Goal: Task Accomplishment & Management: Manage account settings

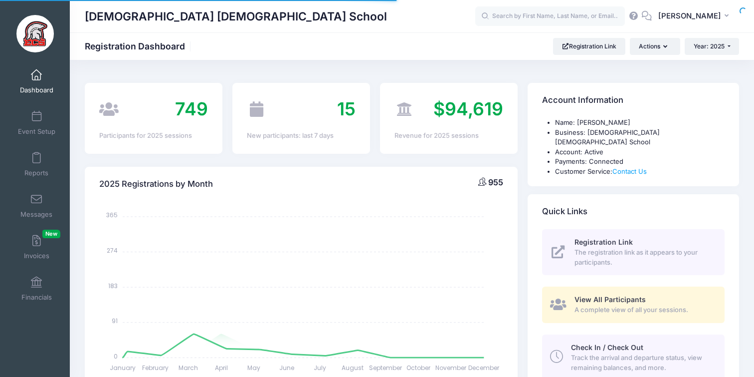
select select
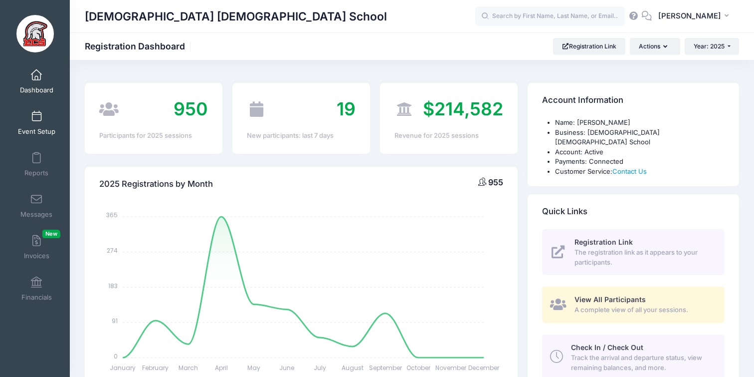
click at [51, 127] on span "Event Setup" at bounding box center [36, 131] width 37 height 8
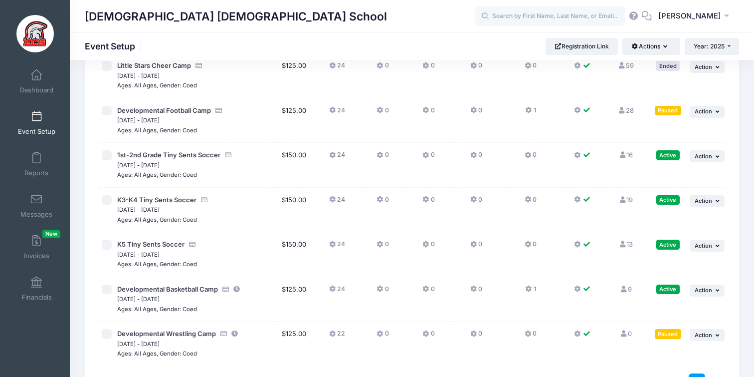
scroll to position [2398, 0]
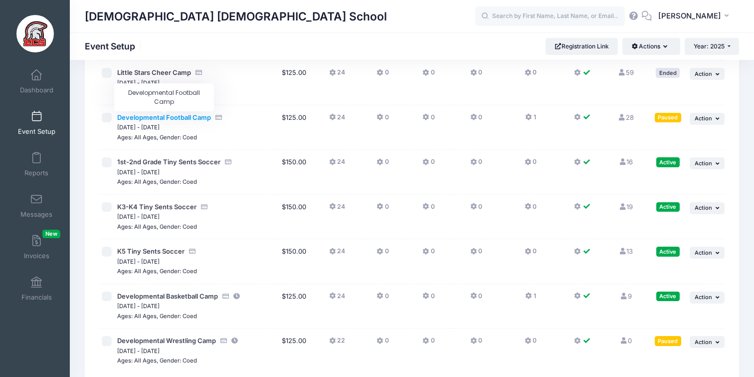
click at [194, 118] on span "Developmental Football Camp" at bounding box center [164, 117] width 94 height 8
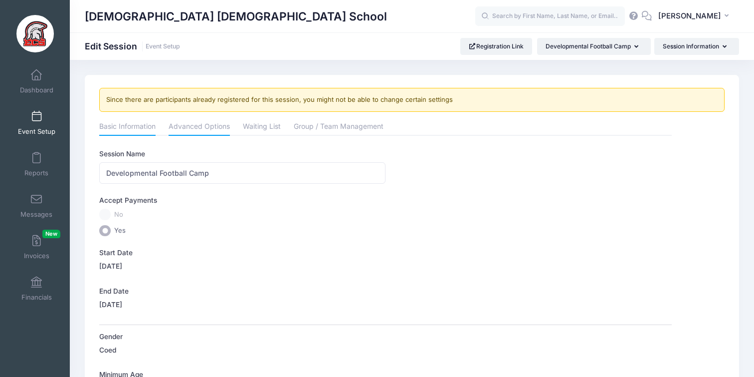
click at [200, 130] on link "Advanced Options" at bounding box center [199, 127] width 61 height 18
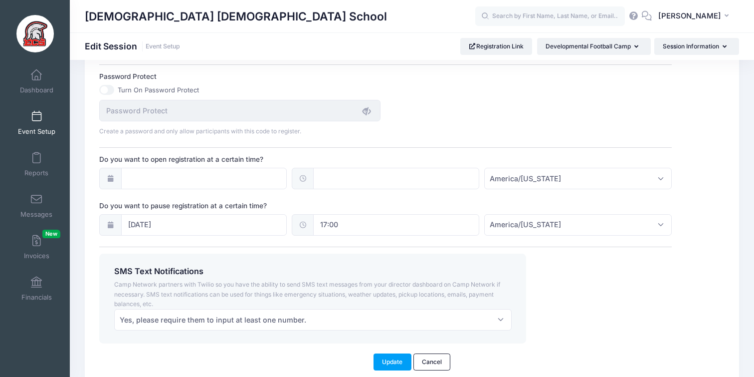
scroll to position [722, 0]
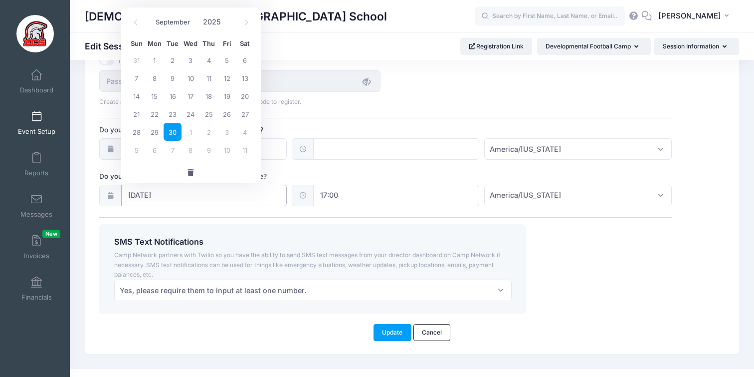
click at [172, 195] on input "09/30/2025" at bounding box center [204, 195] width 166 height 21
click at [189, 170] on span "button" at bounding box center [191, 172] width 9 height 7
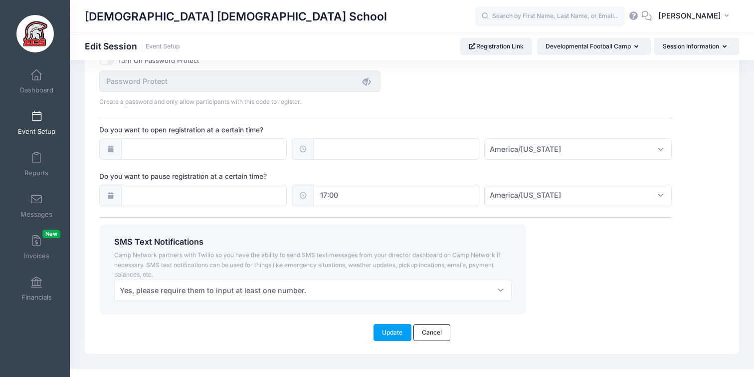
click at [350, 195] on input "17:00" at bounding box center [396, 195] width 166 height 21
click at [379, 232] on button "button" at bounding box center [383, 237] width 140 height 21
click at [394, 328] on button "Update" at bounding box center [393, 332] width 38 height 17
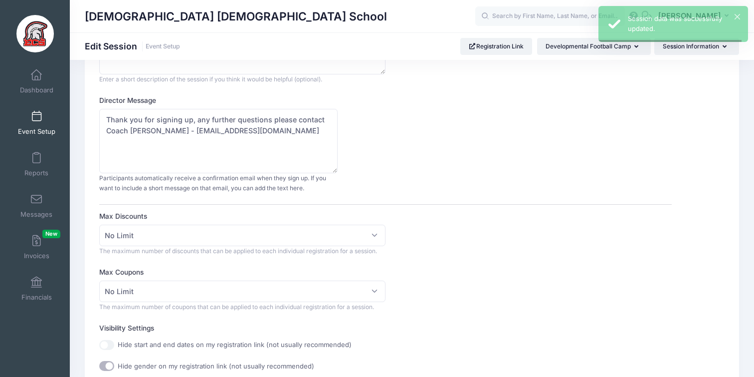
scroll to position [0, 0]
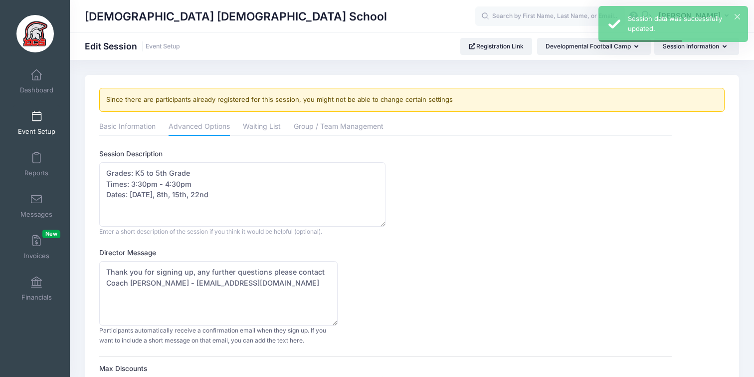
click at [36, 121] on span at bounding box center [36, 116] width 0 height 11
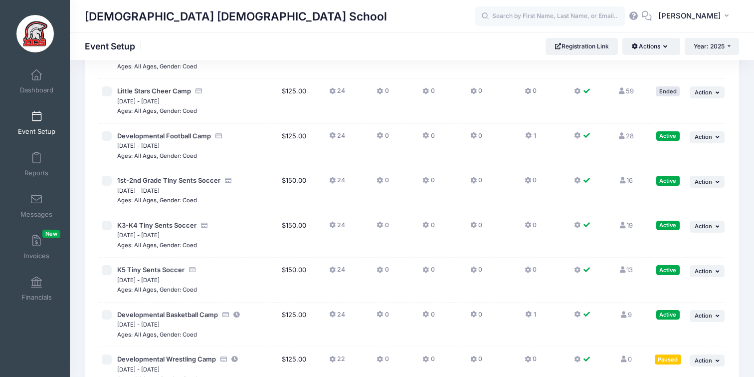
scroll to position [2381, 0]
